Goal: Task Accomplishment & Management: Complete application form

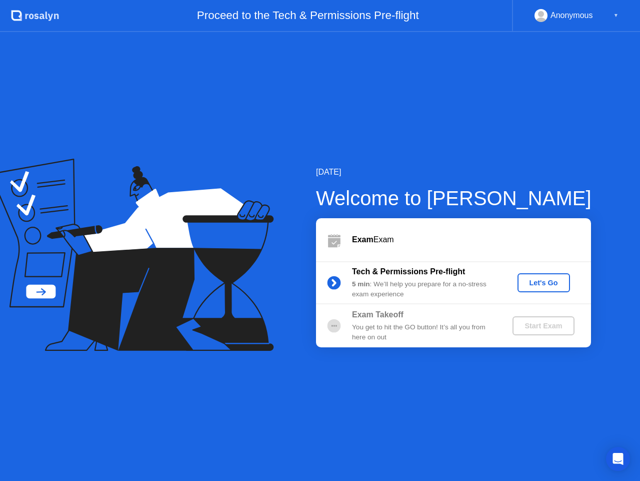
click at [547, 284] on div "Let's Go" at bounding box center [544, 283] width 45 height 8
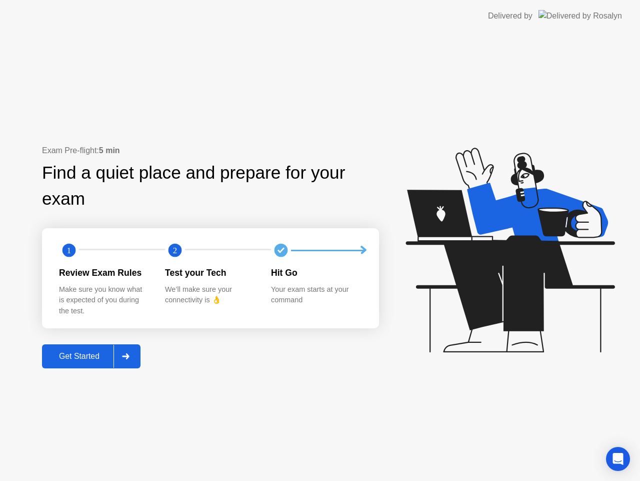
click at [123, 362] on div at bounding box center [126, 356] width 24 height 23
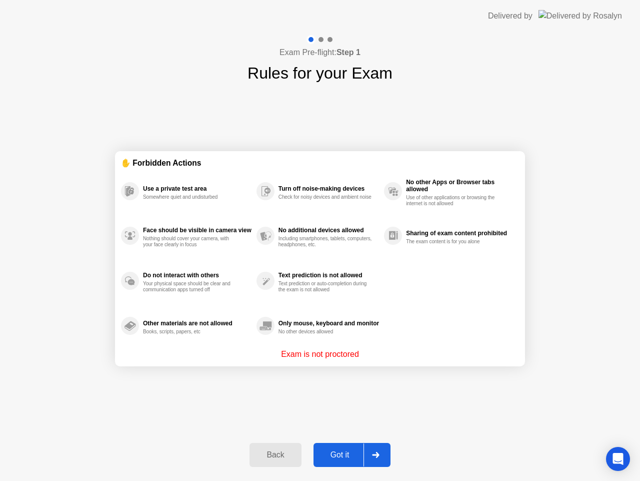
click at [332, 456] on div "Got it" at bounding box center [340, 454] width 47 height 9
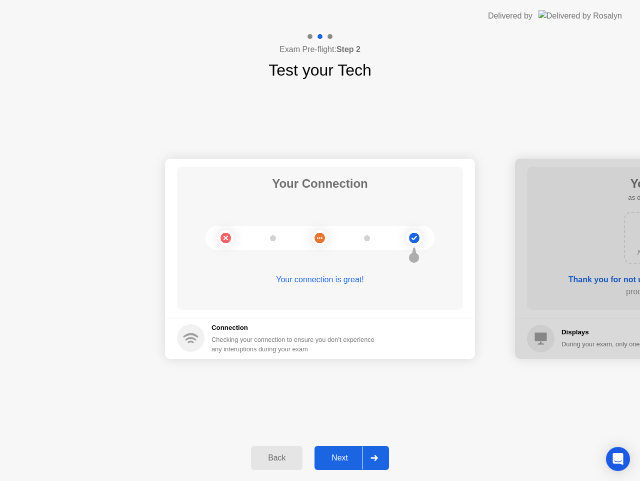
click at [353, 460] on div "Next" at bounding box center [340, 457] width 45 height 9
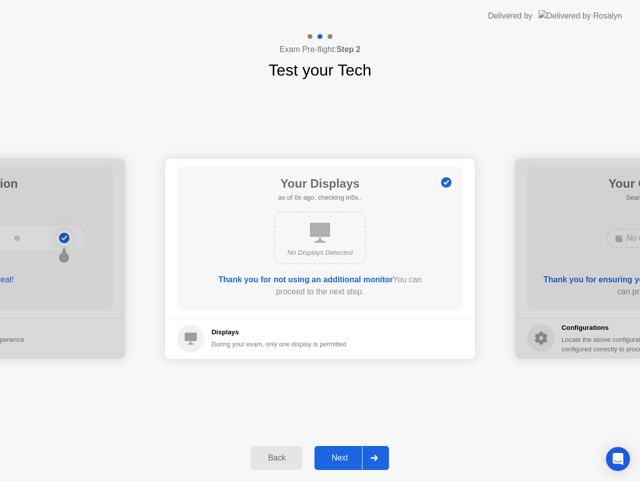
click at [352, 458] on div "Next" at bounding box center [340, 457] width 45 height 9
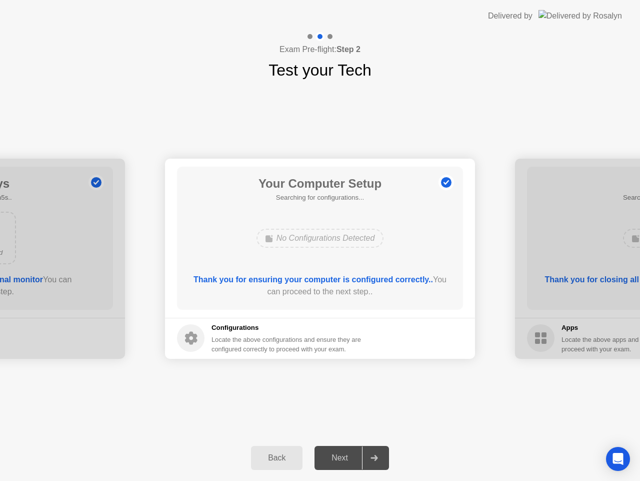
click at [352, 458] on div "Next" at bounding box center [340, 457] width 45 height 9
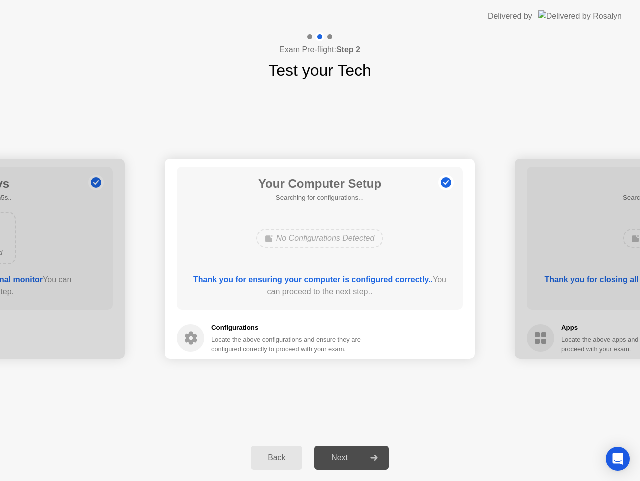
click at [346, 459] on div "Next" at bounding box center [340, 457] width 45 height 9
click at [348, 453] on div "Next" at bounding box center [340, 457] width 45 height 9
click at [337, 252] on div "Your Computer Setup Searching for configurations... No Configurations Detected …" at bounding box center [320, 238] width 286 height 143
drag, startPoint x: 461, startPoint y: 28, endPoint x: 465, endPoint y: 43, distance: 15.5
click at [460, 28] on header "Delivered by" at bounding box center [320, 16] width 640 height 32
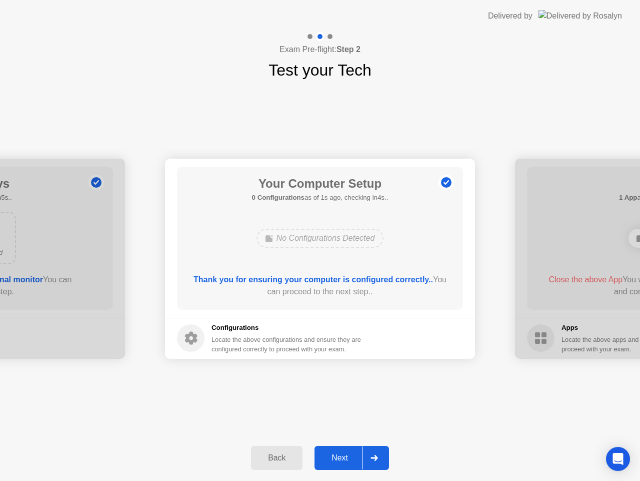
click at [375, 457] on icon at bounding box center [375, 458] width 8 height 6
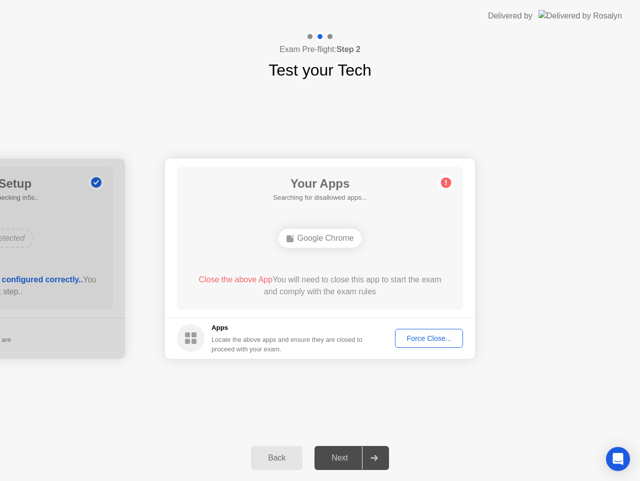
click at [378, 464] on div at bounding box center [374, 457] width 24 height 23
click at [442, 338] on div "Force Close..." at bounding box center [429, 338] width 61 height 8
click at [421, 342] on div "Force Close..." at bounding box center [429, 338] width 61 height 8
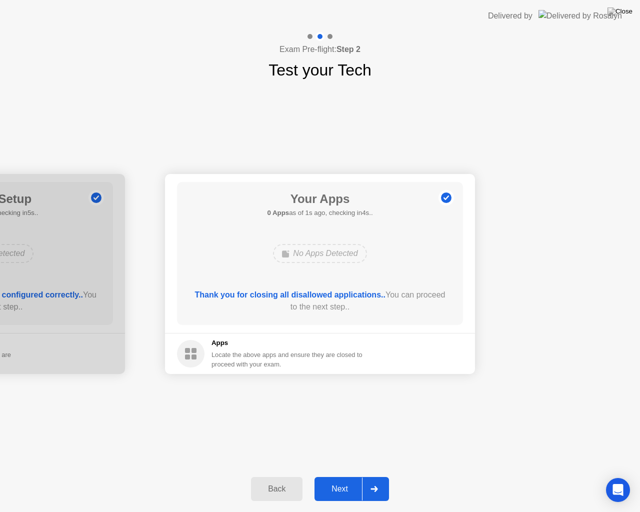
click at [382, 480] on div at bounding box center [374, 489] width 24 height 23
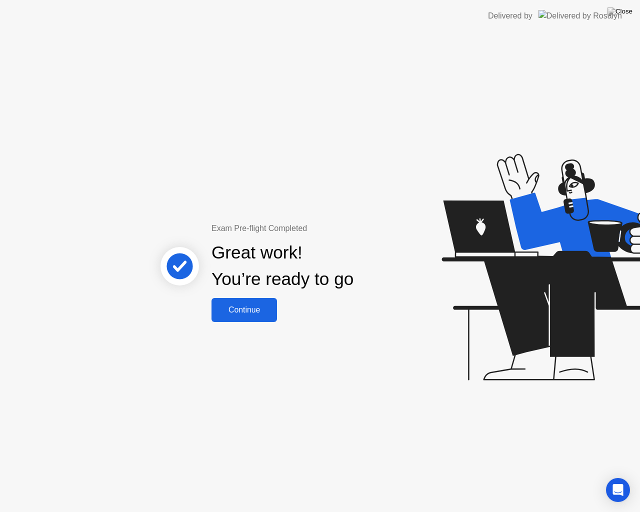
click at [257, 308] on div "Continue" at bounding box center [245, 310] width 60 height 9
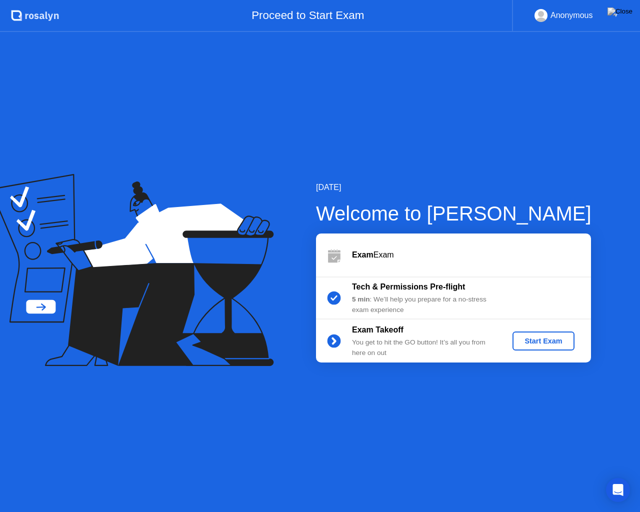
click at [548, 345] on div "Start Exam" at bounding box center [544, 341] width 54 height 8
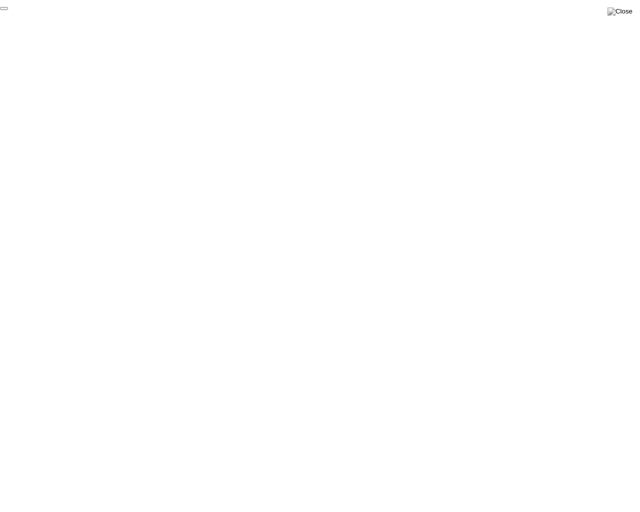
click div "End Proctoring Session"
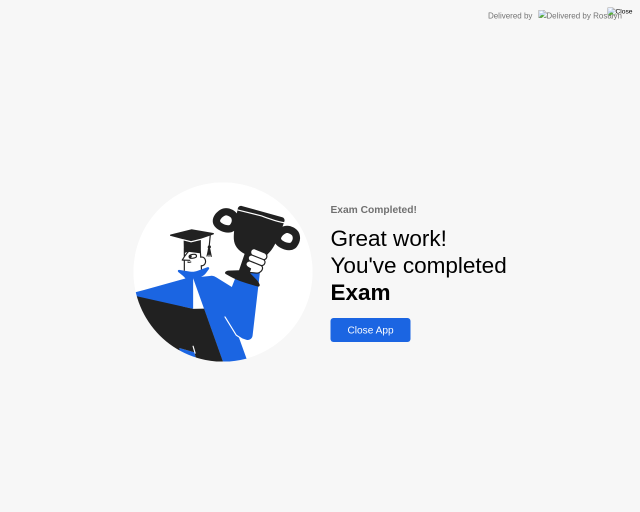
click at [629, 16] on img at bounding box center [620, 12] width 25 height 8
click at [539, 480] on div at bounding box center [320, 512] width 640 height 0
click at [381, 320] on button "Close App" at bounding box center [371, 330] width 80 height 24
